Goal: Find specific page/section: Find specific page/section

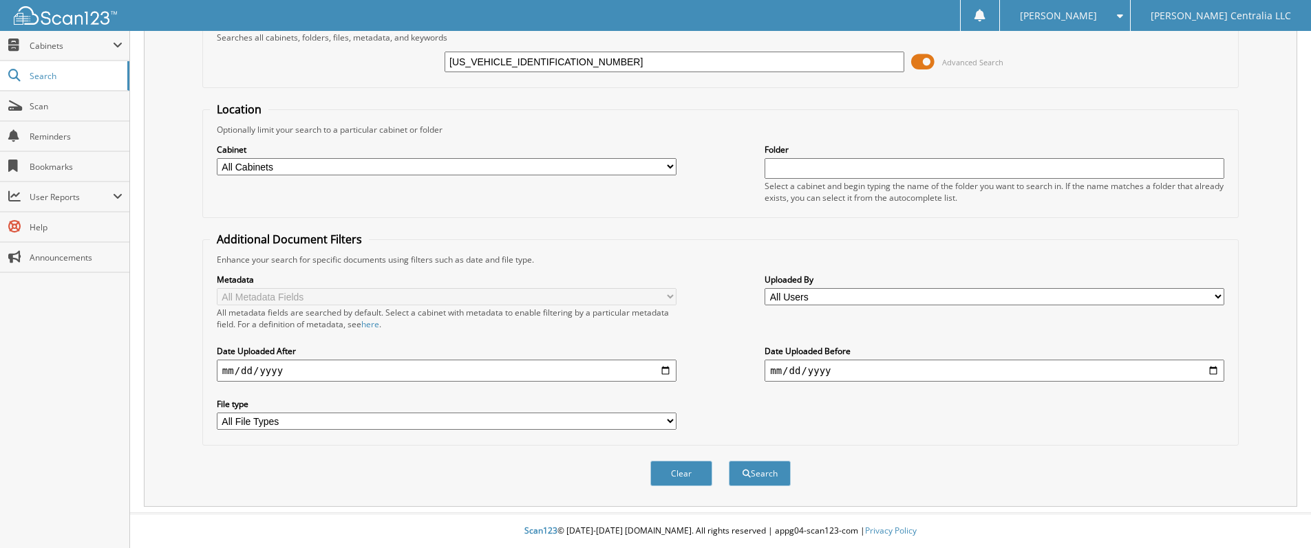
scroll to position [76, 0]
type input "[US_VEHICLE_IDENTIFICATION_NUMBER]"
click at [765, 478] on button "Search" at bounding box center [760, 473] width 62 height 25
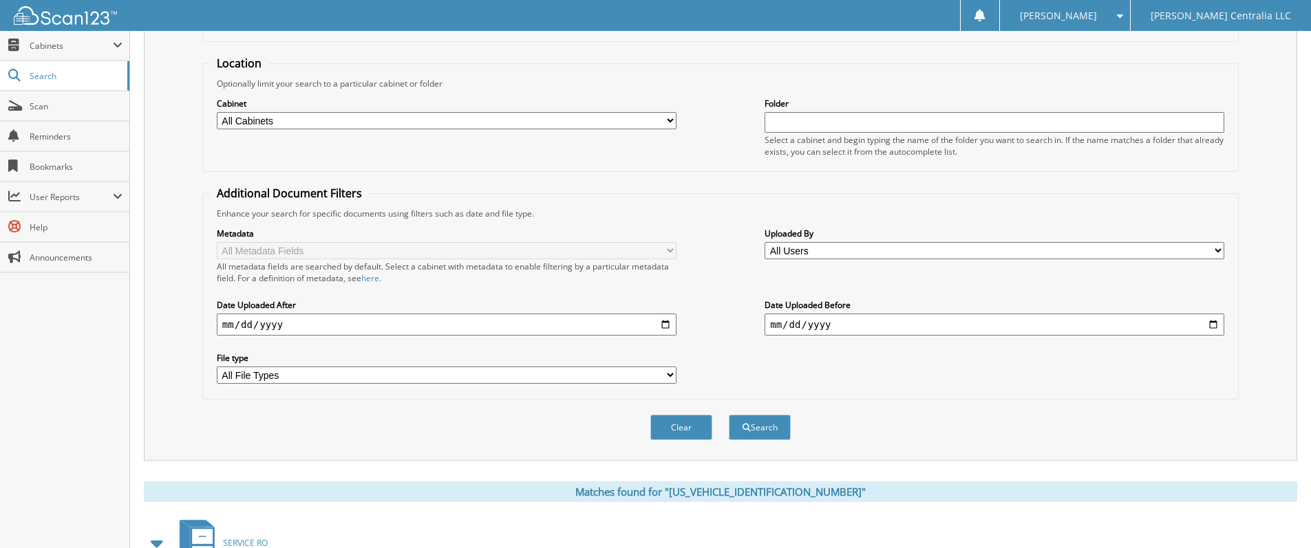
scroll to position [305, 0]
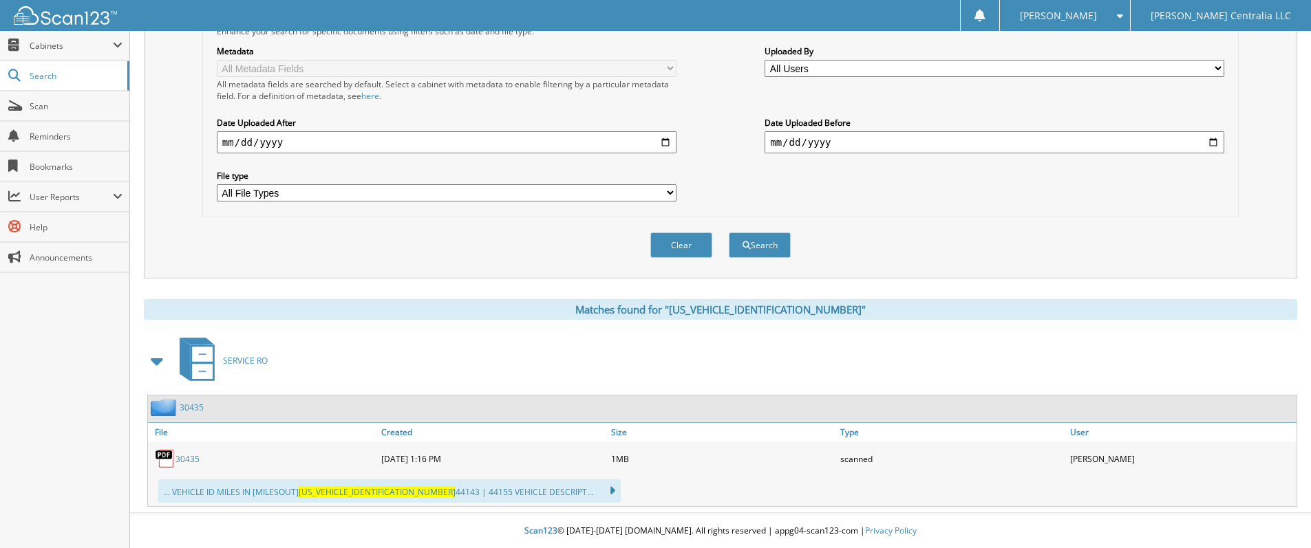
click at [191, 457] on link "30435" at bounding box center [187, 459] width 24 height 12
click at [190, 461] on link "30435" at bounding box center [187, 459] width 24 height 12
